Goal: Task Accomplishment & Management: Use online tool/utility

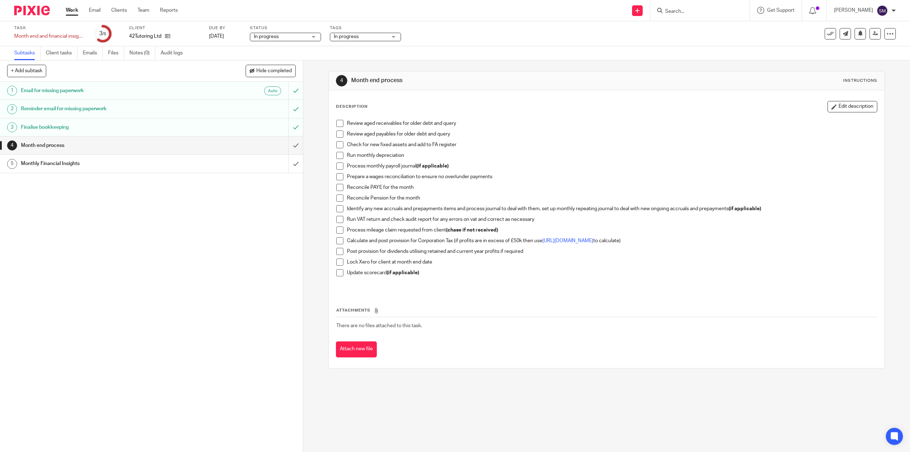
click at [336, 124] on span at bounding box center [339, 123] width 7 height 7
click at [341, 134] on span at bounding box center [339, 133] width 7 height 7
click at [342, 143] on li "Check for new fixed assets and add to FA register" at bounding box center [606, 146] width 540 height 11
drag, startPoint x: 339, startPoint y: 146, endPoint x: 339, endPoint y: 153, distance: 6.4
click at [339, 146] on span at bounding box center [339, 144] width 7 height 7
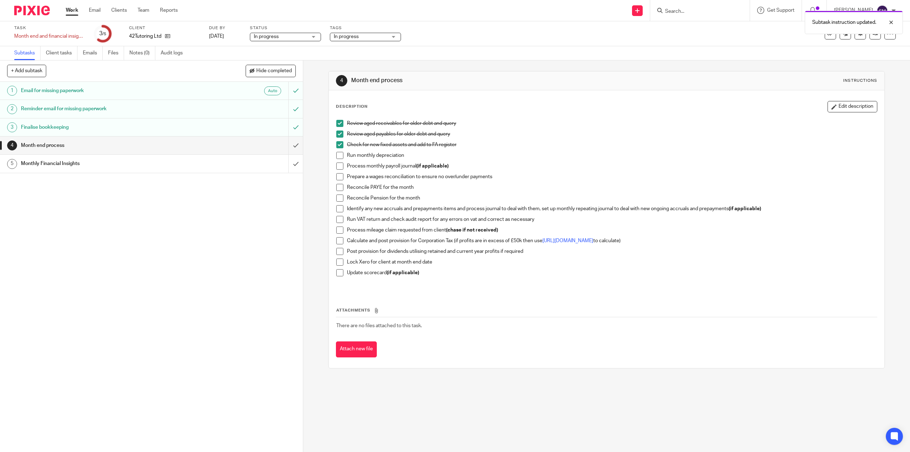
click at [338, 156] on span at bounding box center [339, 155] width 7 height 7
click at [333, 167] on div "Review aged receivables for older debt and query Review aged payables for older…" at bounding box center [606, 204] width 547 height 176
click at [337, 166] on span at bounding box center [339, 165] width 7 height 7
click at [338, 177] on span at bounding box center [339, 176] width 7 height 7
click at [340, 187] on span at bounding box center [339, 187] width 7 height 7
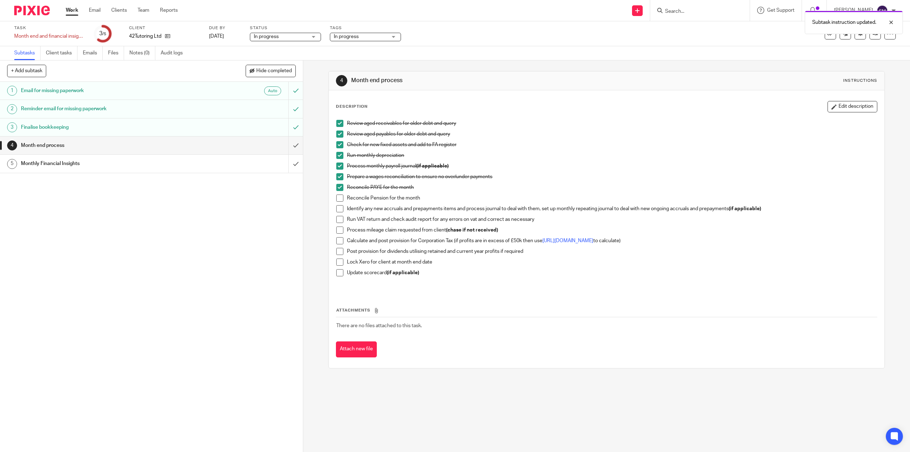
click at [340, 196] on span at bounding box center [339, 197] width 7 height 7
